Goal: Information Seeking & Learning: Learn about a topic

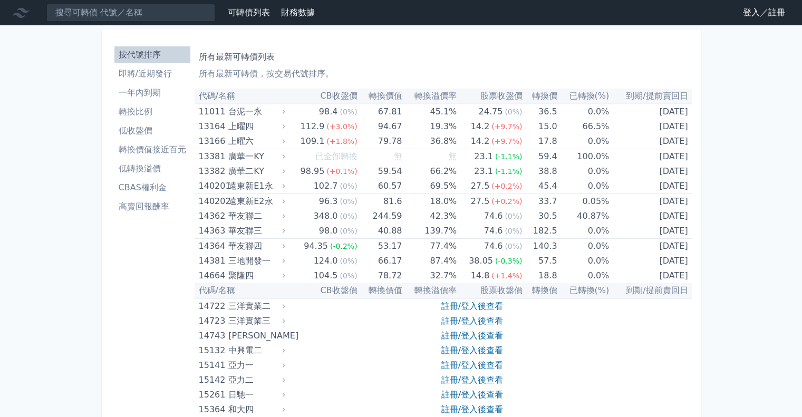
click at [229, 97] on th "代碼/名稱" at bounding box center [241, 96] width 93 height 15
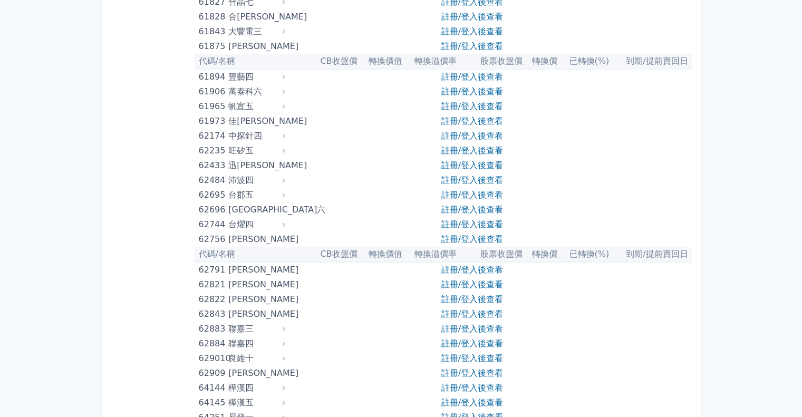
scroll to position [4326, 0]
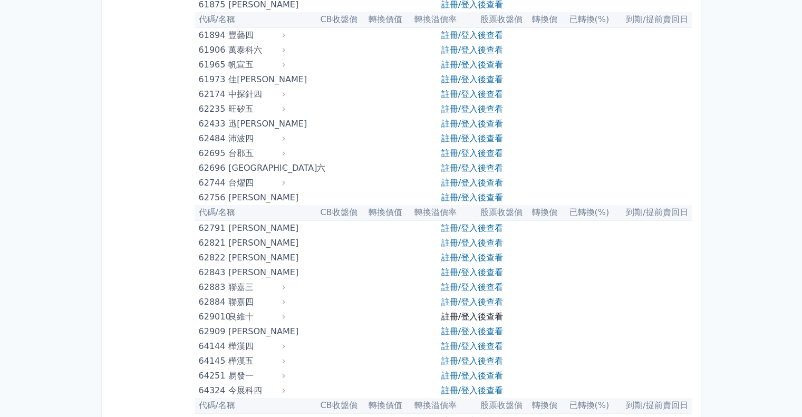
click at [458, 314] on link "註冊/登入後查看" at bounding box center [473, 317] width 62 height 10
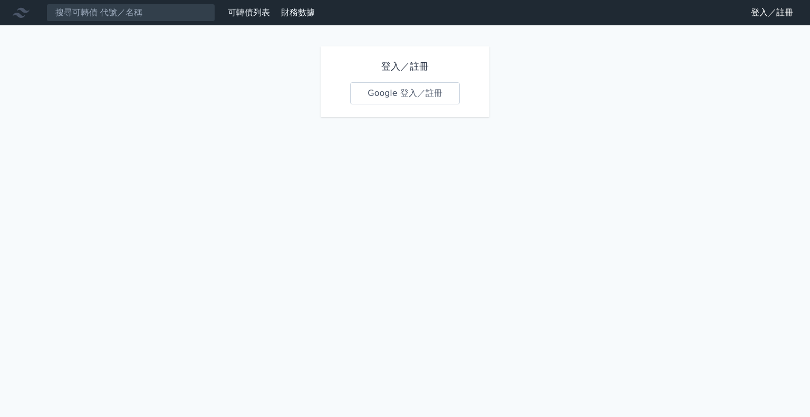
click at [412, 93] on link "Google 登入／註冊" at bounding box center [405, 93] width 110 height 22
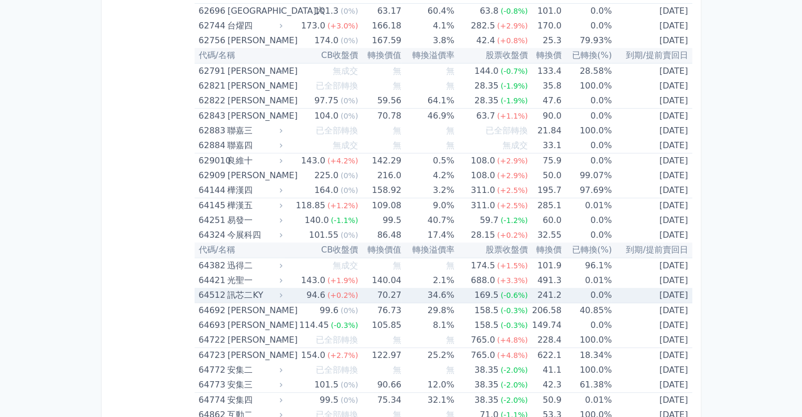
scroll to position [4485, 0]
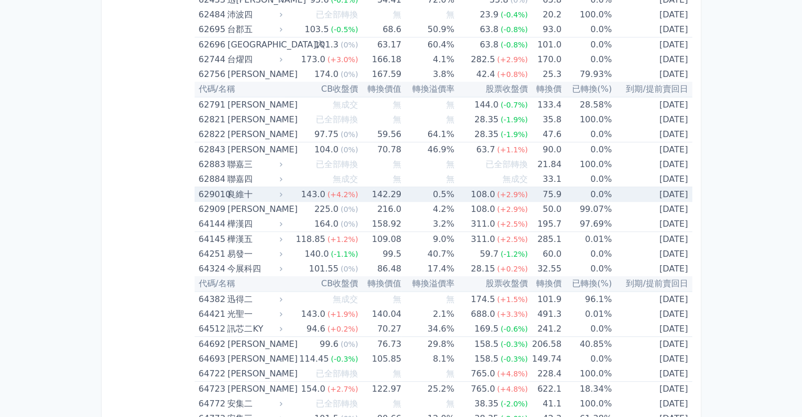
click at [236, 187] on div "良維十" at bounding box center [253, 194] width 53 height 15
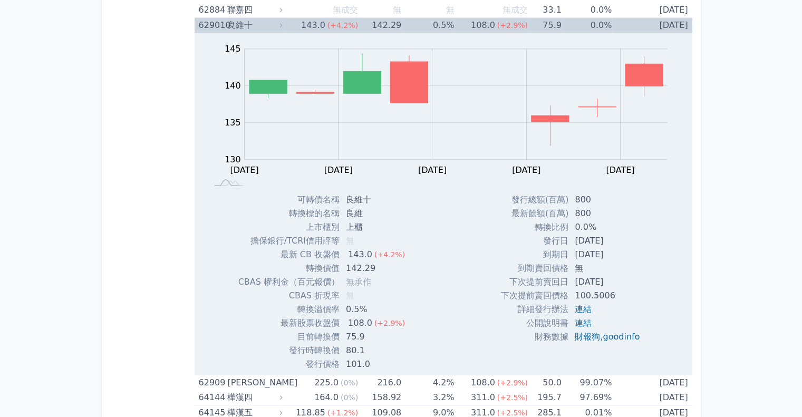
scroll to position [4643, 0]
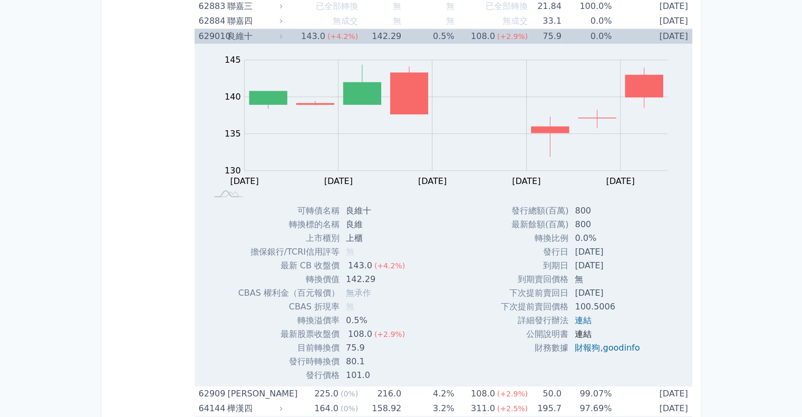
click at [579, 329] on link "連結" at bounding box center [583, 334] width 17 height 10
click at [580, 316] on link "連結" at bounding box center [583, 321] width 17 height 10
